Goal: Task Accomplishment & Management: Complete application form

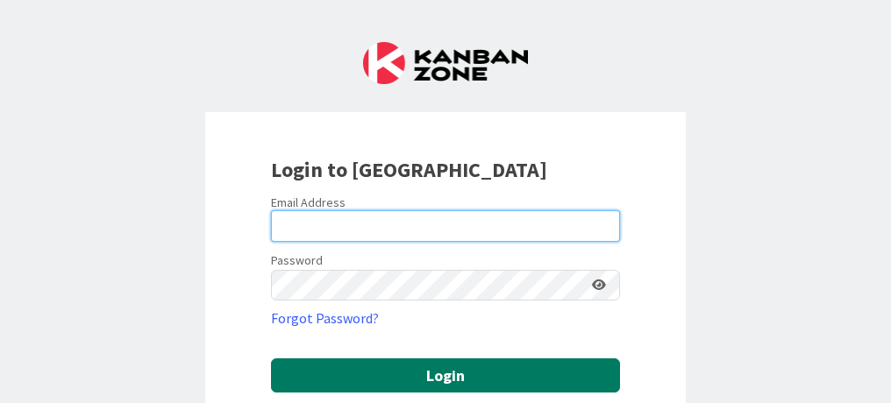
type input "[PERSON_NAME][EMAIL_ADDRESS][PERSON_NAME][DOMAIN_NAME]"
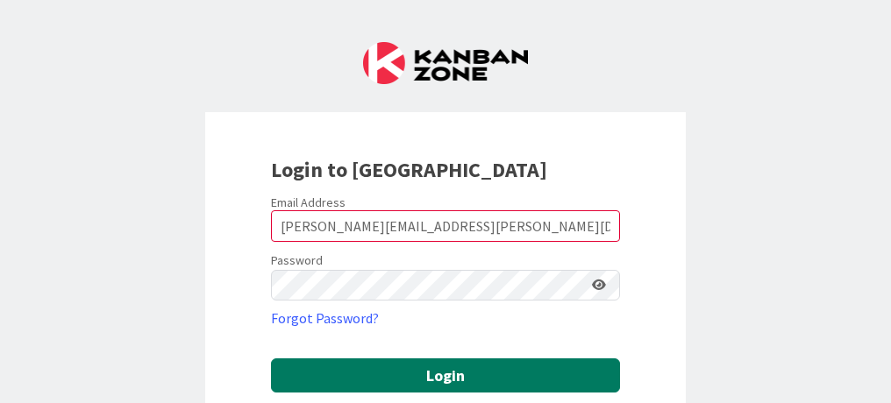
click at [379, 381] on button "Login" at bounding box center [445, 376] width 349 height 34
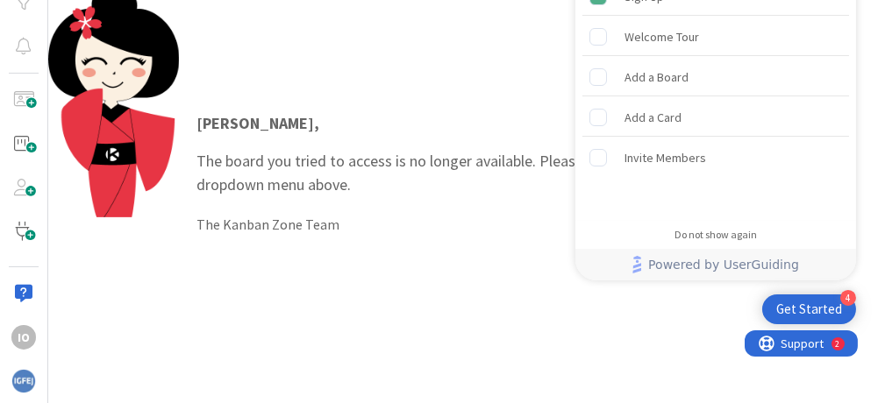
click at [339, 256] on div "[PERSON_NAME] , The board you tried to access is no longer available. Please se…" at bounding box center [463, 173] width 830 height 368
click at [448, 103] on div "[PERSON_NAME] , The board you tried to access is no longer available. Please se…" at bounding box center [528, 173] width 699 height 159
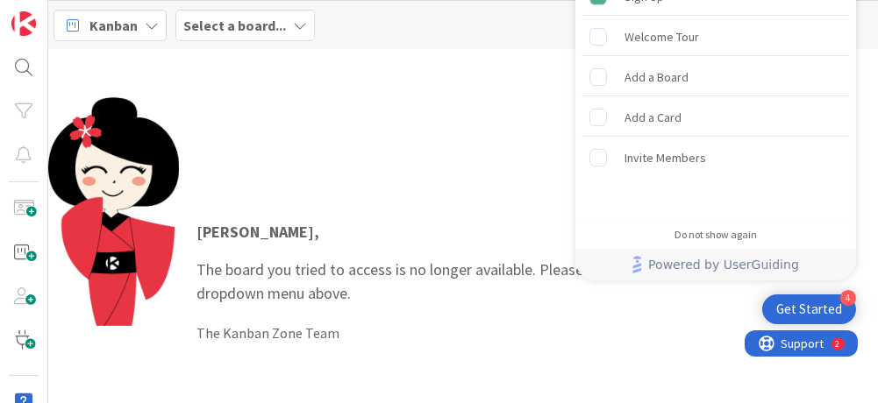
scroll to position [109, 0]
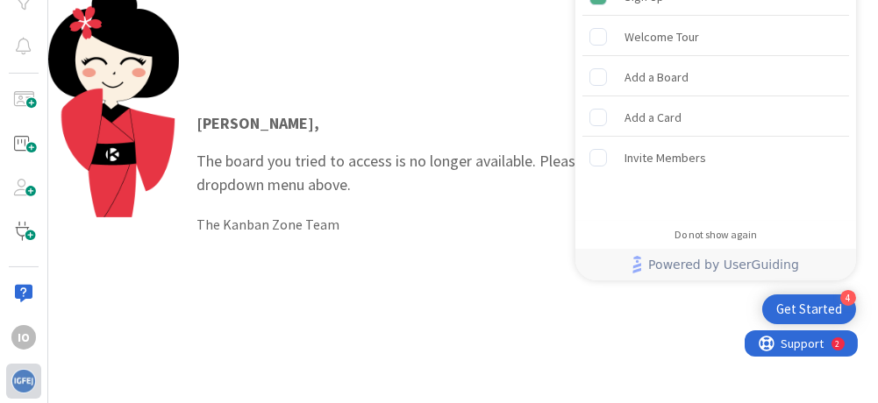
click at [25, 377] on img at bounding box center [23, 381] width 25 height 25
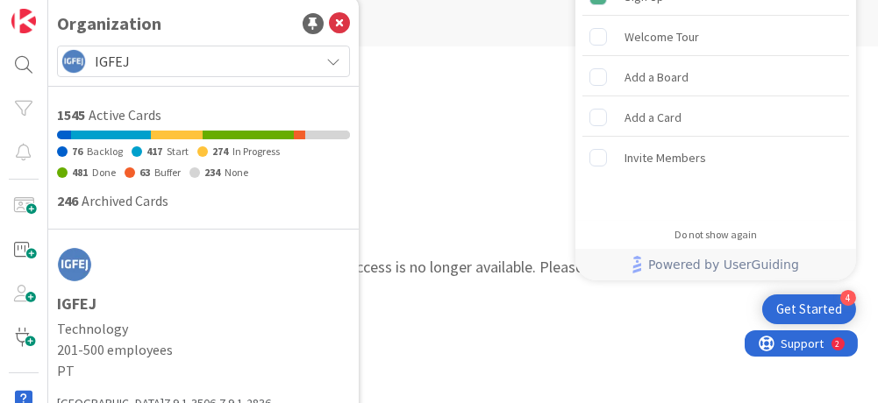
scroll to position [0, 0]
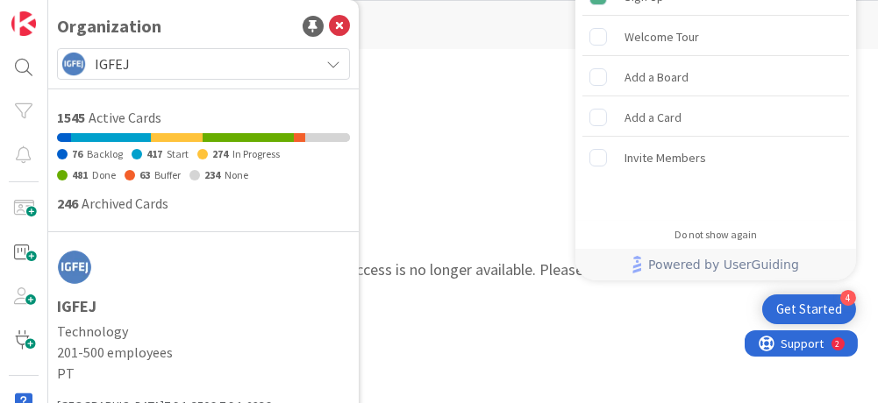
click at [118, 135] on li at bounding box center [110, 137] width 79 height 9
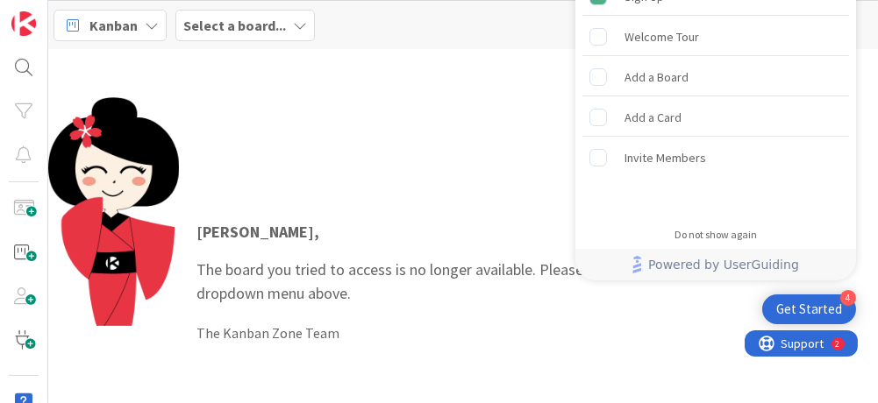
click at [545, 64] on div "Inês , The board you tried to access is no longer available. Please select a di…" at bounding box center [463, 281] width 830 height 465
click at [602, 125] on rect "Add a Card is incomplete." at bounding box center [598, 117] width 17 height 17
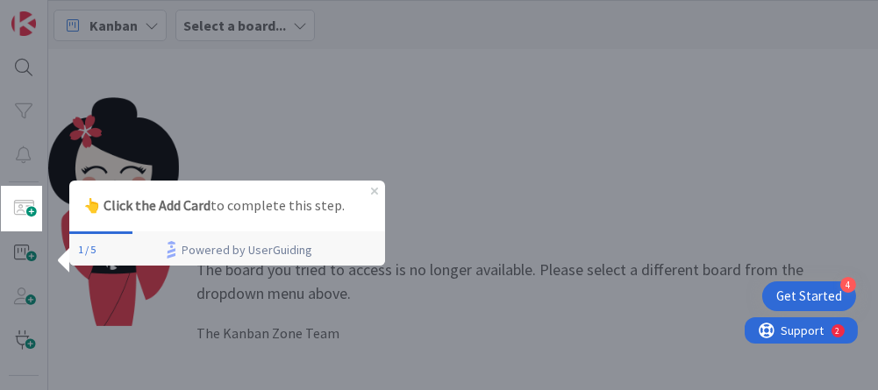
click at [380, 191] on div "👆 Click the Add Card to complete this step." at bounding box center [227, 205] width 316 height 51
click at [373, 189] on icon "Close Preview" at bounding box center [374, 190] width 7 height 7
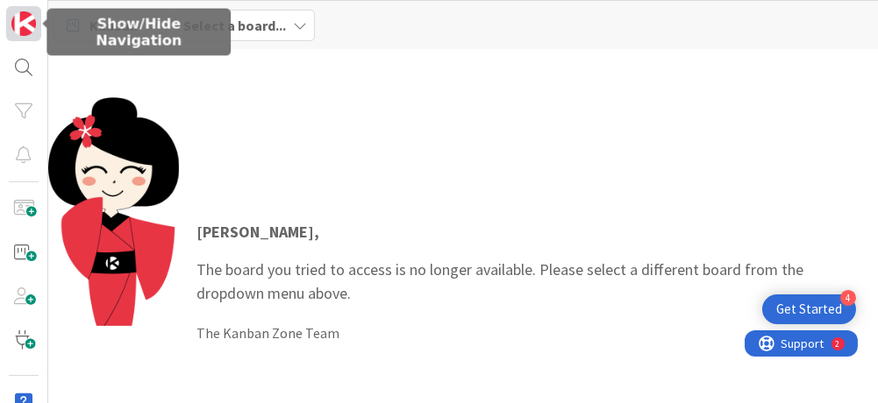
click at [11, 17] on img at bounding box center [23, 23] width 25 height 25
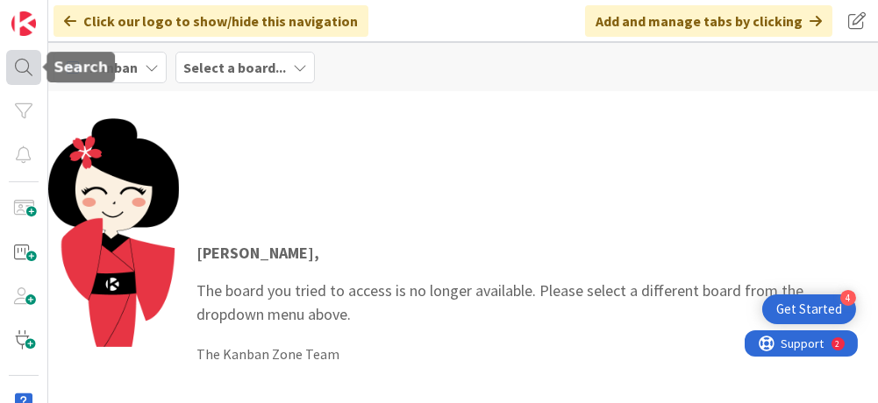
click at [23, 74] on div at bounding box center [23, 67] width 35 height 35
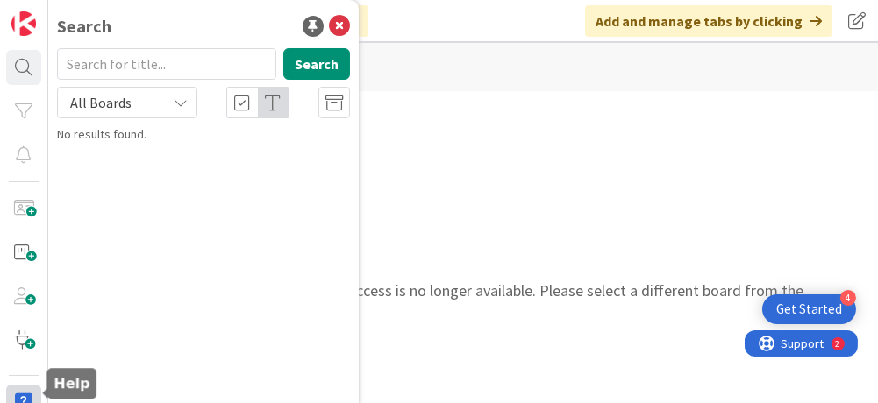
click at [24, 396] on div at bounding box center [23, 402] width 35 height 35
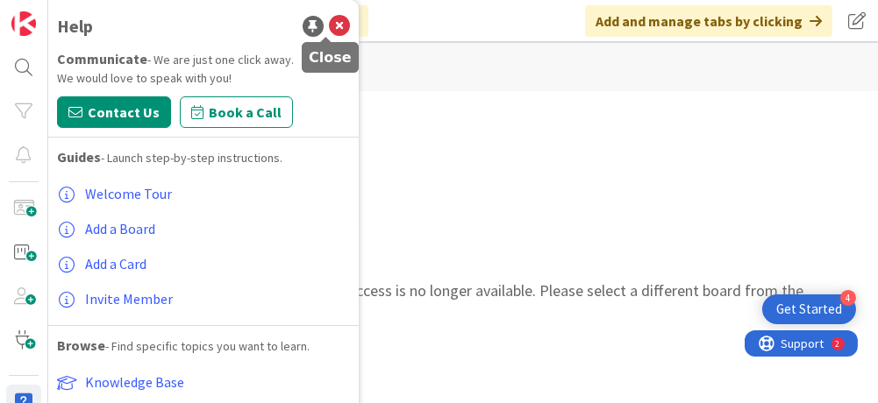
click at [331, 19] on icon at bounding box center [339, 26] width 21 height 21
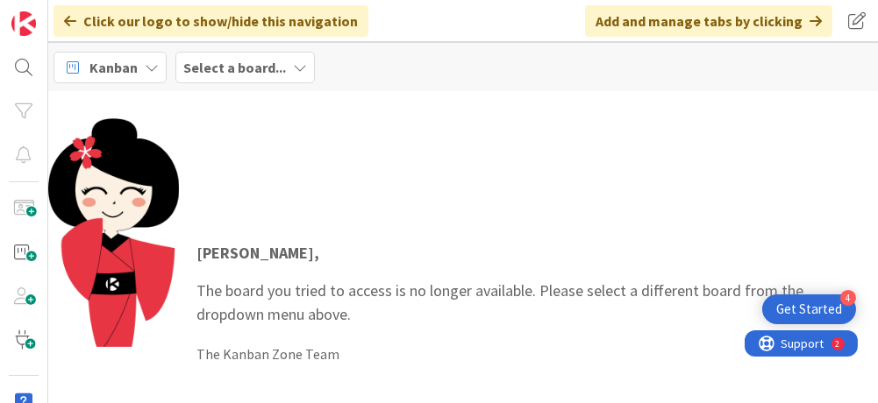
scroll to position [109, 0]
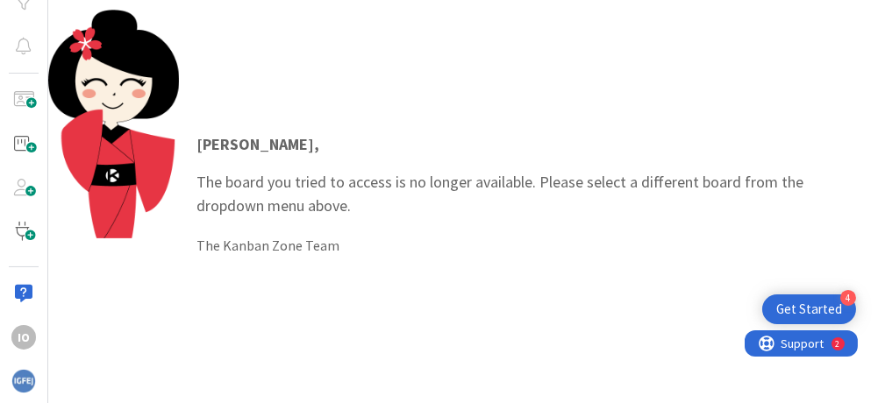
click at [817, 308] on div "Get Started" at bounding box center [809, 310] width 66 height 18
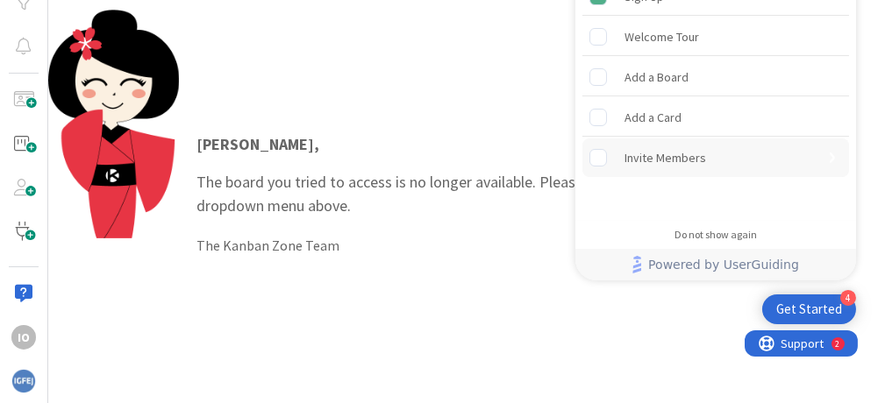
scroll to position [0, 0]
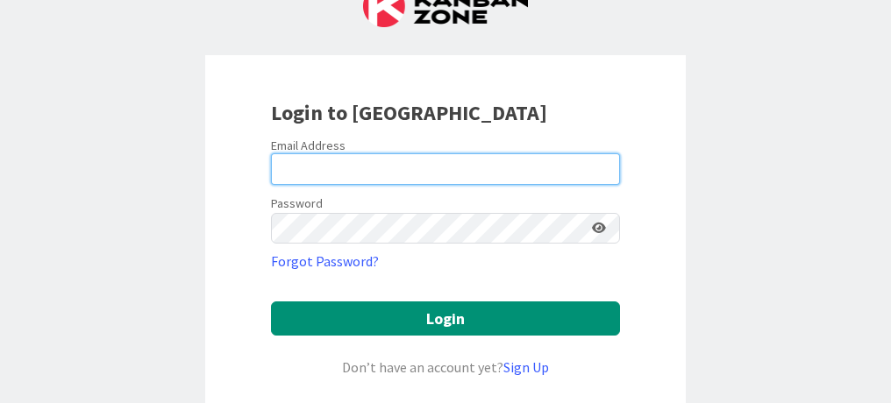
type input "[PERSON_NAME][EMAIL_ADDRESS][PERSON_NAME][DOMAIN_NAME]"
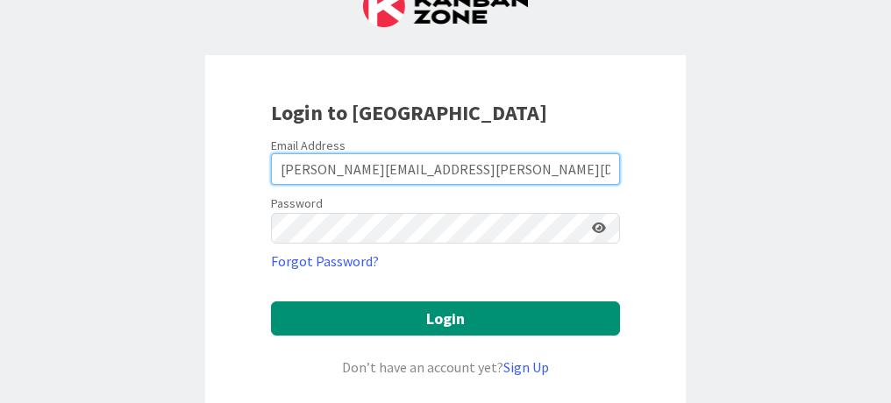
drag, startPoint x: 457, startPoint y: 166, endPoint x: 254, endPoint y: 132, distance: 205.4
click at [254, 132] on div "Login to [GEOGRAPHIC_DATA] Email Address [PERSON_NAME][EMAIL_ADDRESS][PERSON_NA…" at bounding box center [445, 322] width 481 height 534
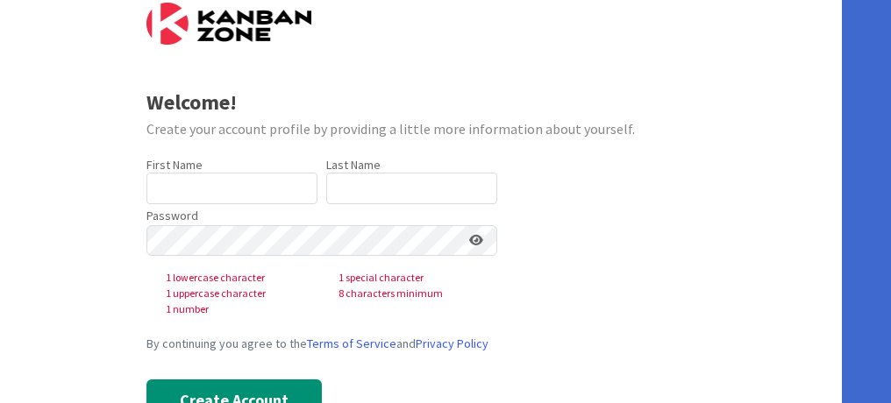
scroll to position [51, 0]
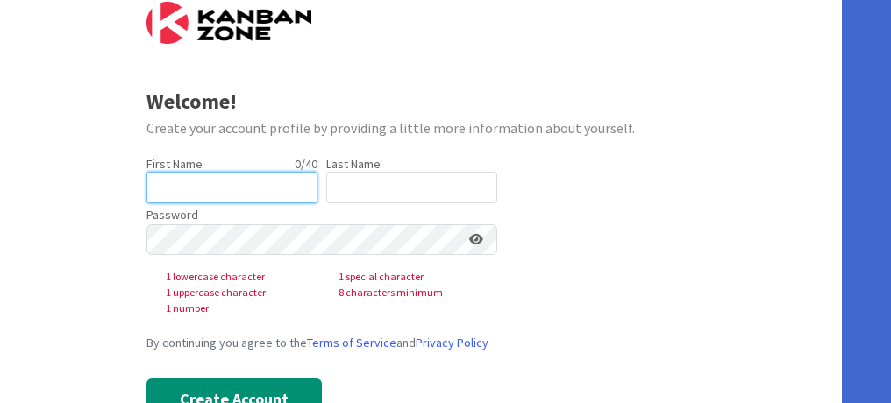
click at [277, 178] on input "text" at bounding box center [231, 188] width 171 height 32
type input "Inês"
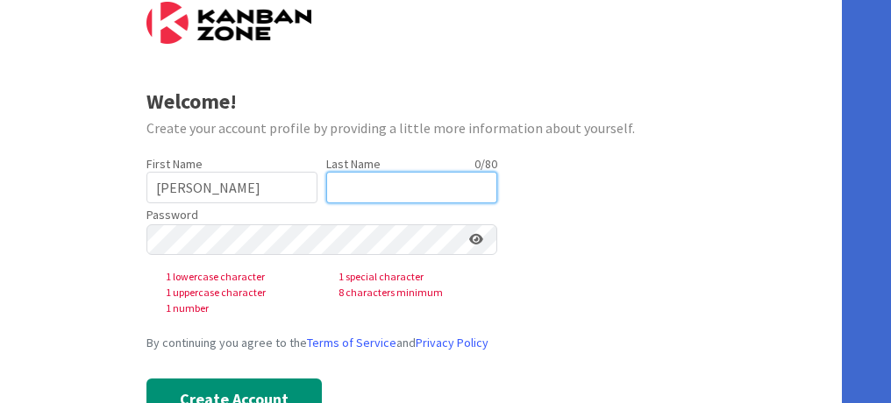
click at [374, 186] on input "text" at bounding box center [411, 188] width 171 height 32
type input "Oliveira"
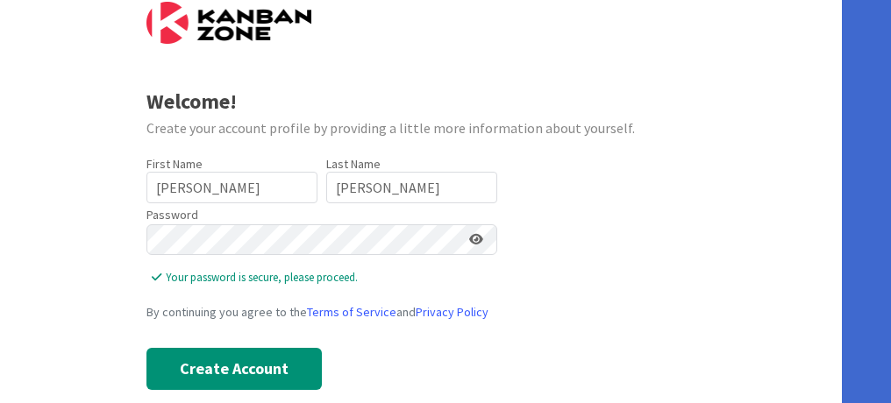
click at [475, 240] on icon at bounding box center [476, 239] width 14 height 12
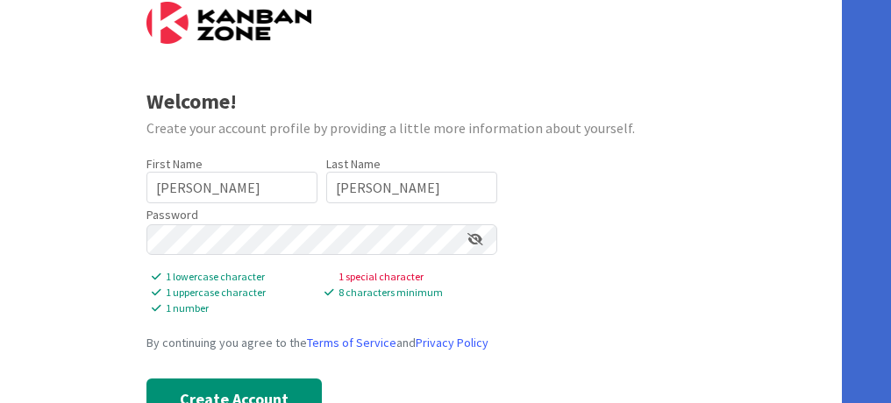
click at [635, 290] on form "Welcome! Create your account profile by providing a little more information abo…" at bounding box center [421, 211] width 550 height 419
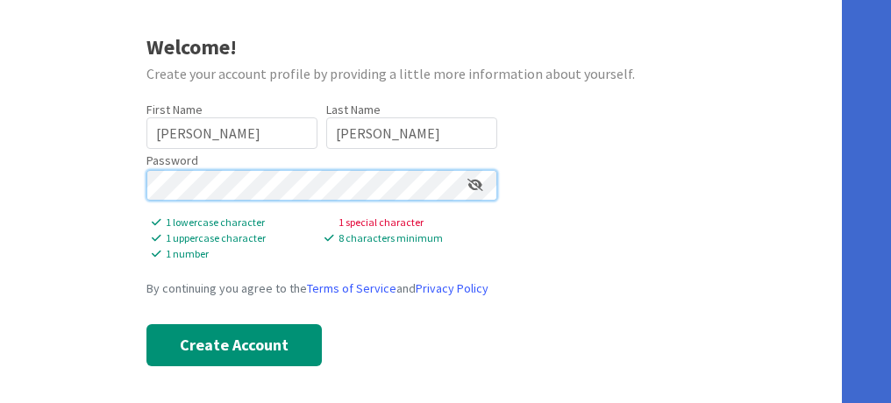
scroll to position [81, 0]
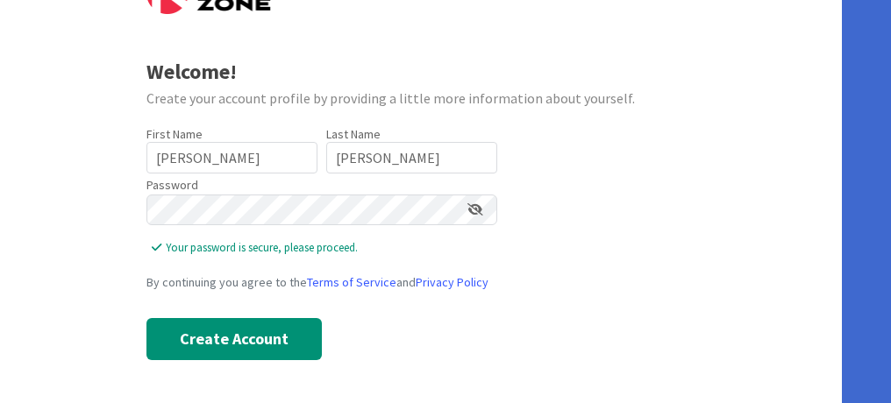
click at [573, 261] on form "Welcome! Create your account profile by providing a little more information abo…" at bounding box center [421, 166] width 550 height 389
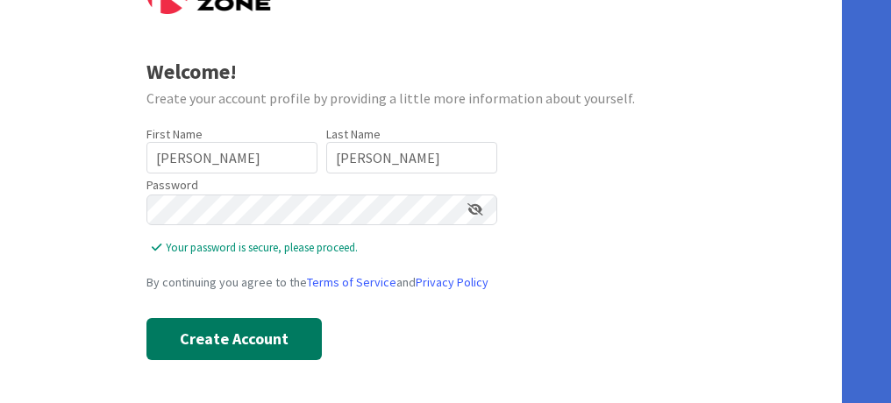
click at [254, 342] on button "Create Account" at bounding box center [233, 339] width 175 height 42
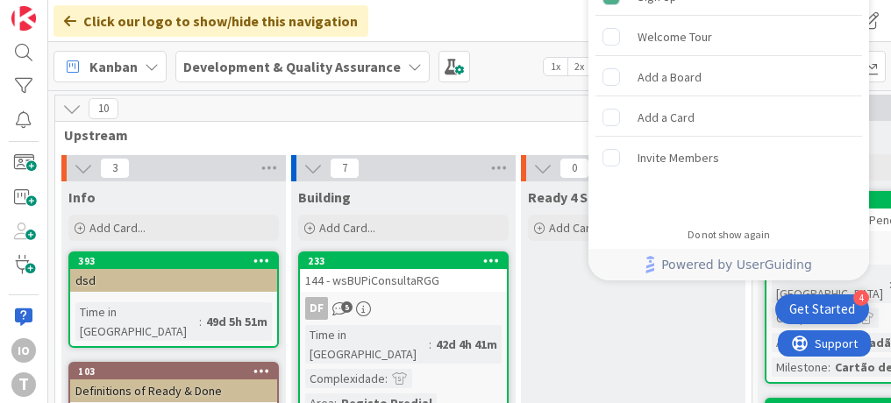
click at [531, 23] on div "Click our logo to show/hide this navigation Add and manage tabs by clicking" at bounding box center [469, 21] width 843 height 42
drag, startPoint x: 531, startPoint y: 23, endPoint x: 695, endPoint y: 226, distance: 261.9
click at [695, 226] on div "Do not show again" at bounding box center [728, 235] width 281 height 28
click at [703, 240] on div "Do not show again" at bounding box center [729, 235] width 82 height 14
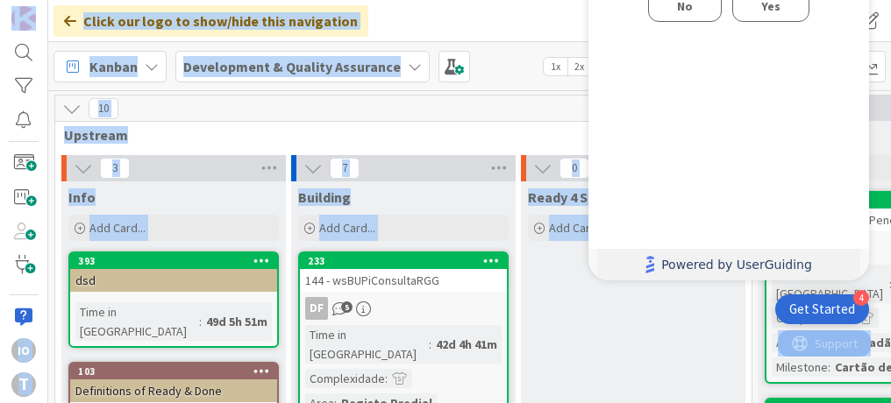
drag, startPoint x: 730, startPoint y: 60, endPoint x: 731, endPoint y: 285, distance: 225.4
click at [731, 285] on body "4 Get Started Are you sure you want to dismiss this checklist? No Yes Congratul…" at bounding box center [445, 201] width 891 height 403
drag, startPoint x: 731, startPoint y: 285, endPoint x: 766, endPoint y: 11, distance: 276.7
click at [766, 11] on span "Yes" at bounding box center [770, 6] width 19 height 21
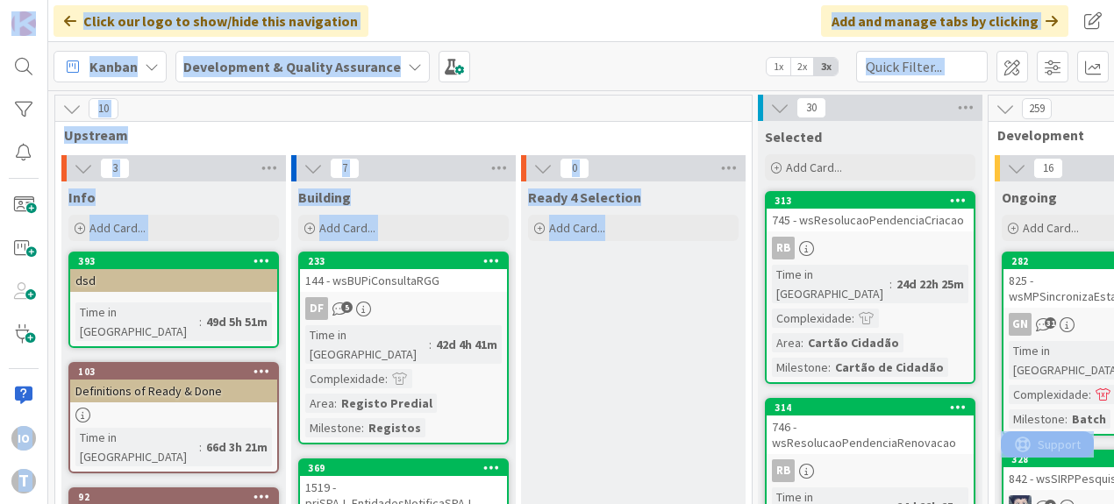
drag, startPoint x: 628, startPoint y: 0, endPoint x: 625, endPoint y: 100, distance: 100.0
click at [625, 100] on div "10" at bounding box center [403, 109] width 696 height 26
